Goal: Find specific page/section: Locate a particular part of the current website

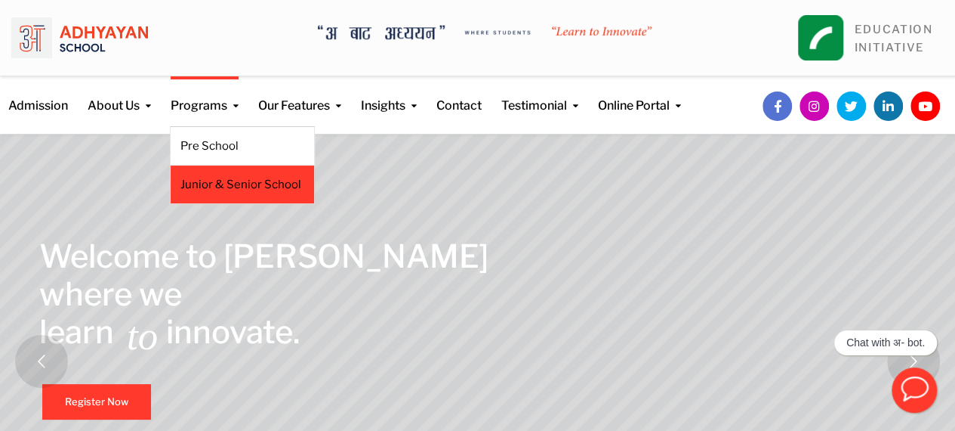
click at [207, 190] on link "Junior & Senior School" at bounding box center [243, 184] width 124 height 17
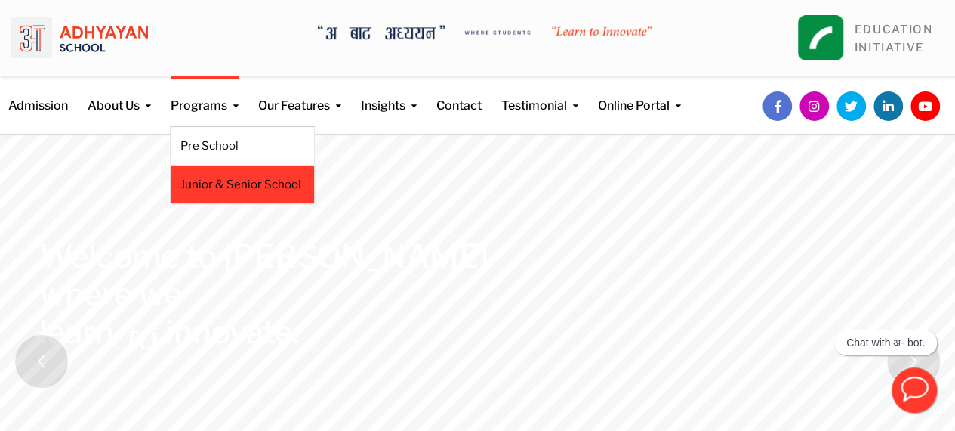
click at [212, 177] on link "Junior & Senior School" at bounding box center [243, 184] width 124 height 17
click at [201, 165] on li "Junior & Senior School" at bounding box center [242, 184] width 145 height 39
click at [201, 173] on li "Junior & Senior School" at bounding box center [242, 184] width 145 height 39
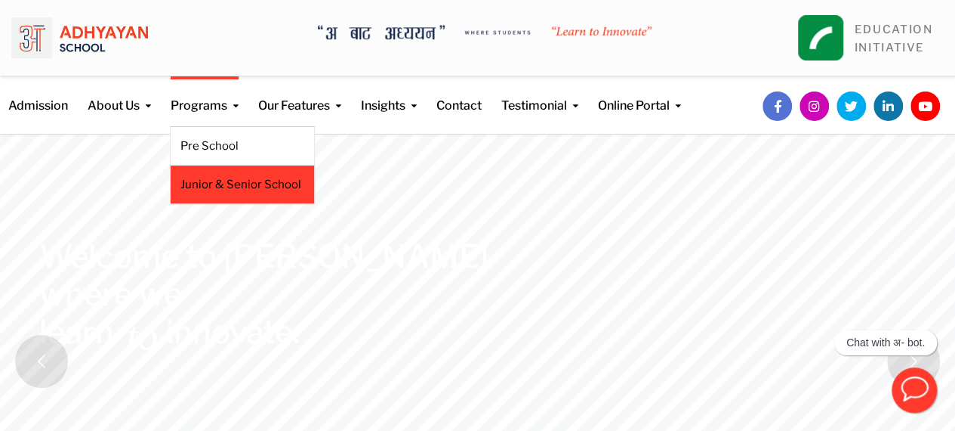
click at [201, 173] on li "Junior & Senior School" at bounding box center [242, 184] width 145 height 39
drag, startPoint x: 201, startPoint y: 173, endPoint x: 205, endPoint y: 182, distance: 9.8
click at [205, 182] on li "Junior & Senior School" at bounding box center [242, 184] width 145 height 39
click at [205, 182] on link "Junior & Senior School" at bounding box center [243, 184] width 124 height 17
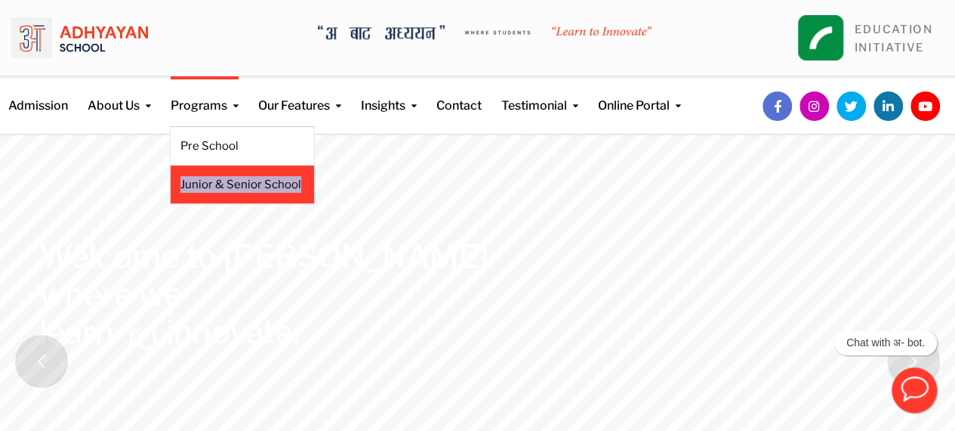
click at [205, 182] on link "Junior & Senior School" at bounding box center [243, 184] width 124 height 17
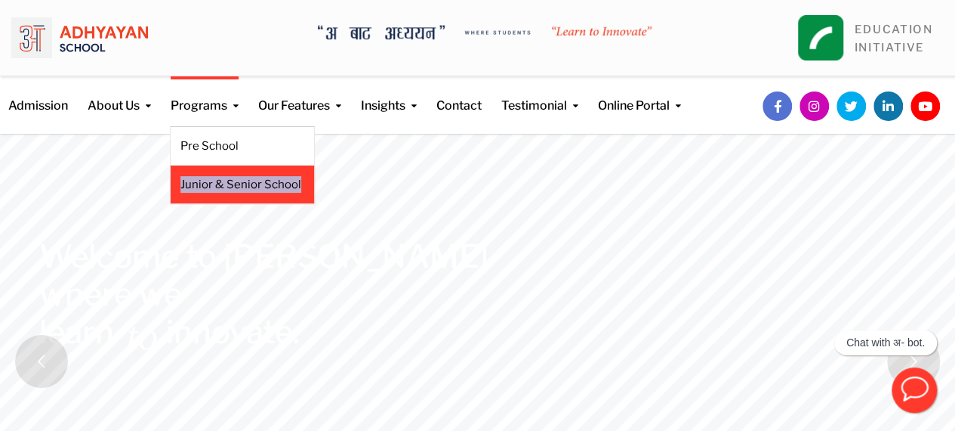
click at [205, 182] on link "Junior & Senior School" at bounding box center [243, 184] width 124 height 17
drag, startPoint x: 205, startPoint y: 182, endPoint x: 170, endPoint y: 182, distance: 34.7
click at [170, 182] on li "Junior & Senior School" at bounding box center [242, 184] width 145 height 39
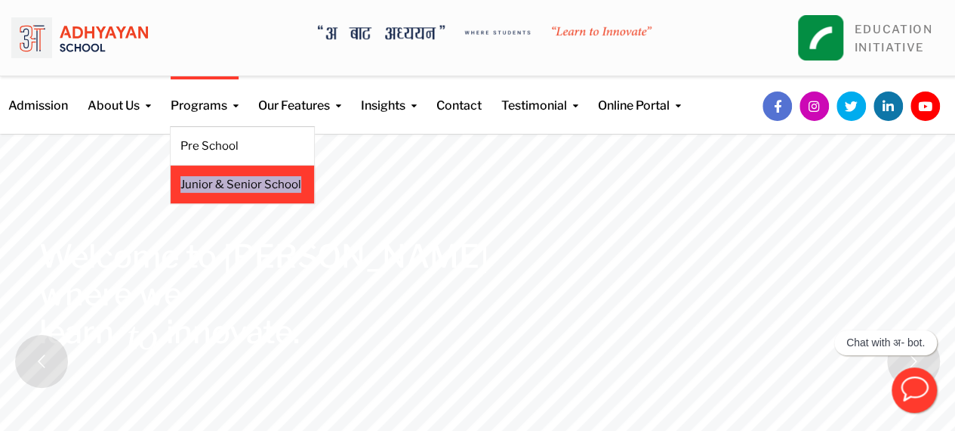
click at [170, 182] on li "Junior & Senior School" at bounding box center [242, 184] width 145 height 39
drag, startPoint x: 170, startPoint y: 182, endPoint x: 288, endPoint y: 179, distance: 117.9
click at [288, 179] on li "Junior & Senior School" at bounding box center [242, 184] width 145 height 39
